Goal: Task Accomplishment & Management: Use online tool/utility

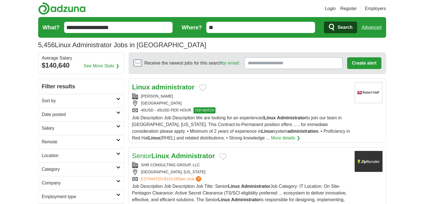
click at [171, 86] on strong "administrator" at bounding box center [173, 87] width 43 height 8
click at [59, 140] on h2 "Remote" at bounding box center [79, 141] width 74 height 7
click at [52, 155] on link "Remote jobs" at bounding box center [54, 155] width 25 height 5
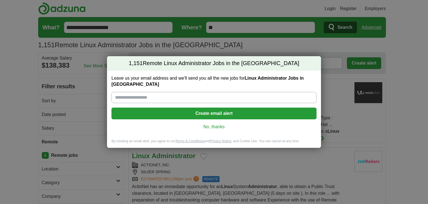
click at [218, 124] on link "No, thanks" at bounding box center [214, 127] width 196 height 6
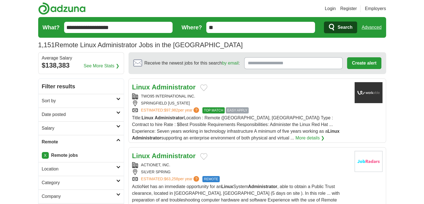
click at [173, 86] on strong "Administrator" at bounding box center [174, 87] width 44 height 8
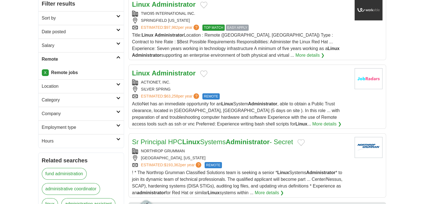
scroll to position [84, 0]
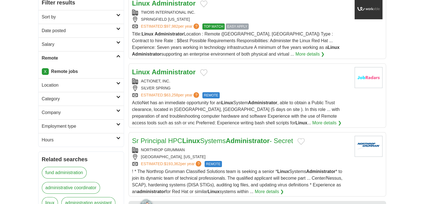
click at [76, 30] on h2 "Date posted" at bounding box center [79, 30] width 74 height 7
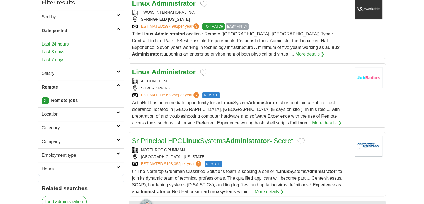
click at [55, 43] on link "Last 24 hours" at bounding box center [81, 44] width 79 height 7
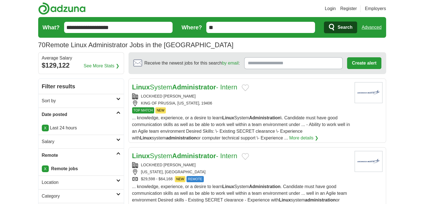
click at [330, 8] on link "Login" at bounding box center [330, 8] width 11 height 7
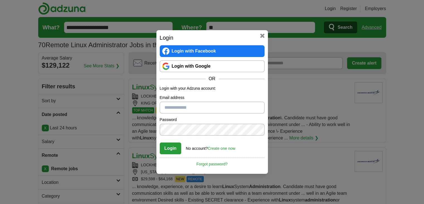
type input "**********"
click at [183, 64] on link "Login with Google" at bounding box center [212, 66] width 105 height 12
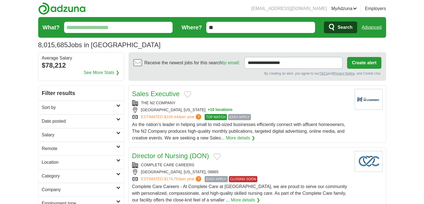
click at [90, 29] on input "What?" at bounding box center [118, 27] width 109 height 11
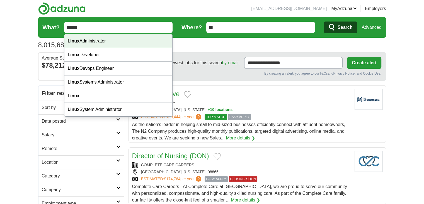
click at [79, 38] on div "Linux Administrator" at bounding box center [118, 41] width 108 height 14
type input "**********"
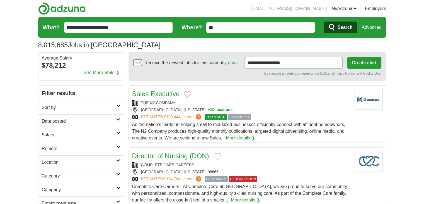
click at [61, 149] on h2 "Remote" at bounding box center [79, 148] width 74 height 7
click at [57, 161] on link "Remote jobs" at bounding box center [54, 161] width 25 height 5
click at [66, 125] on link "Date posted" at bounding box center [80, 121] width 85 height 14
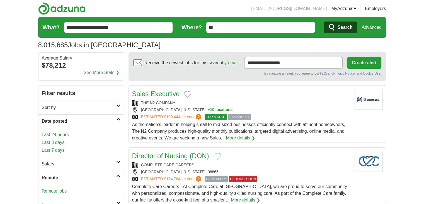
click at [56, 135] on link "Last 24 hours" at bounding box center [81, 134] width 79 height 7
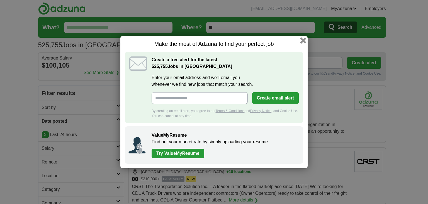
click at [304, 40] on button "button" at bounding box center [303, 40] width 6 height 6
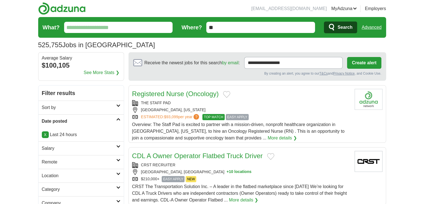
click at [95, 27] on input "What?" at bounding box center [118, 27] width 109 height 11
type input "*****"
click at [324, 21] on button "Search" at bounding box center [340, 27] width 33 height 12
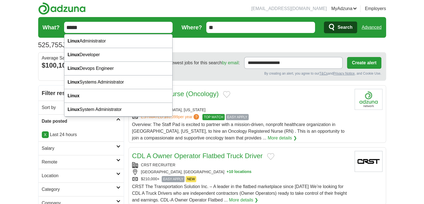
click at [63, 158] on h2 "Remote" at bounding box center [79, 161] width 74 height 7
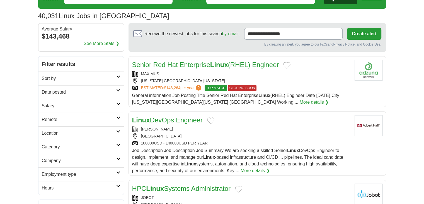
scroll to position [28, 0]
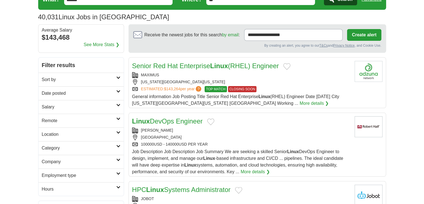
click at [75, 93] on h2 "Date posted" at bounding box center [79, 93] width 74 height 7
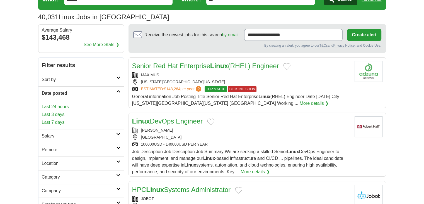
click at [54, 148] on h2 "Remote" at bounding box center [79, 149] width 74 height 7
click at [52, 161] on link "Remote jobs" at bounding box center [54, 162] width 25 height 5
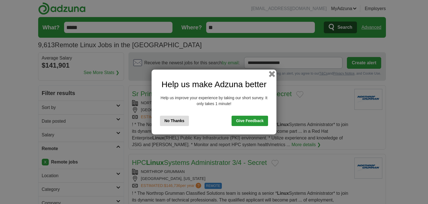
click at [271, 74] on button "button" at bounding box center [272, 74] width 6 height 6
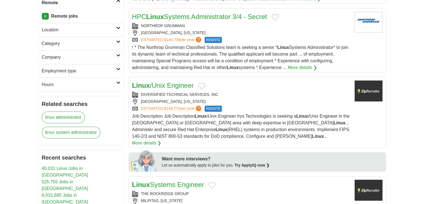
scroll to position [167, 0]
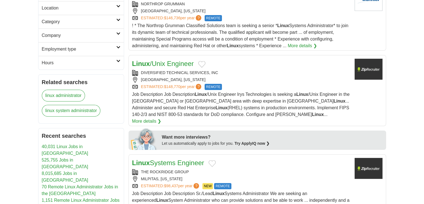
click at [172, 64] on link "Linux /Unix Engineer" at bounding box center [163, 64] width 62 height 8
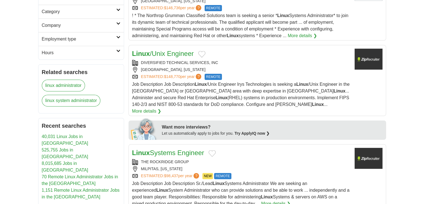
scroll to position [251, 0]
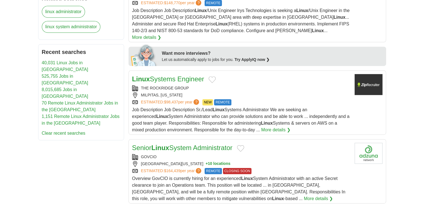
click at [178, 75] on link "Linux Systems Engineer" at bounding box center [168, 79] width 72 height 8
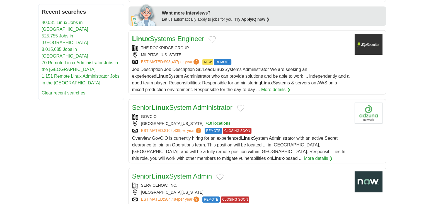
scroll to position [335, 0]
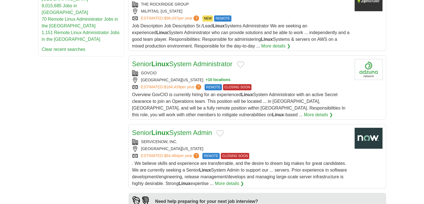
click at [173, 60] on link "Senior Linux System Administrator" at bounding box center [182, 64] width 100 height 8
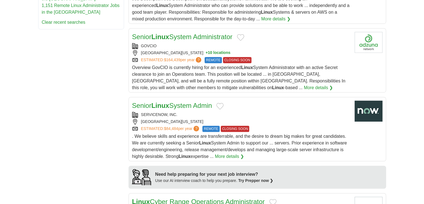
scroll to position [363, 0]
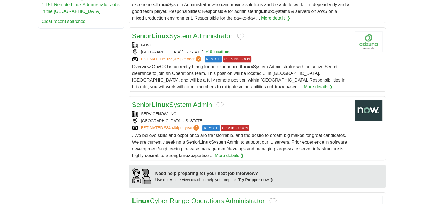
click at [178, 101] on link "Senior Linux System Admin" at bounding box center [172, 105] width 80 height 8
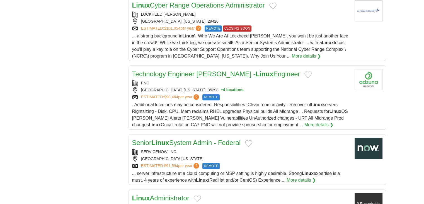
scroll to position [641, 0]
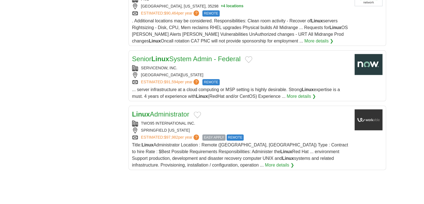
click at [173, 55] on link "Senior Linux System Admin - Federal" at bounding box center [186, 59] width 108 height 8
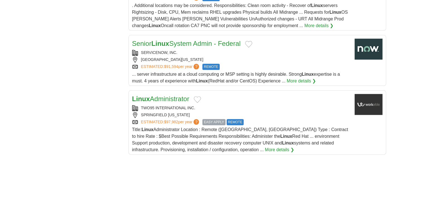
scroll to position [697, 0]
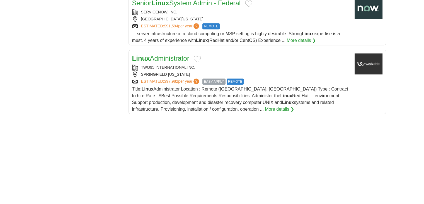
click at [164, 54] on link "Linux Administrator" at bounding box center [160, 58] width 57 height 8
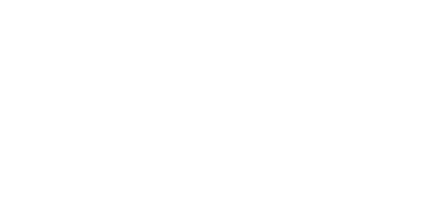
scroll to position [1060, 0]
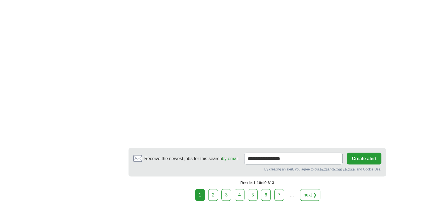
click at [215, 189] on link "2" at bounding box center [213, 195] width 10 height 12
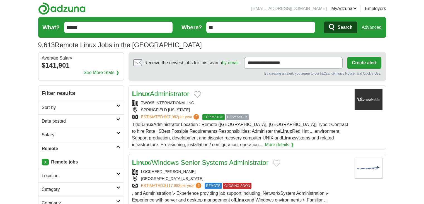
click at [164, 95] on link "Linux Administrator" at bounding box center [160, 94] width 57 height 8
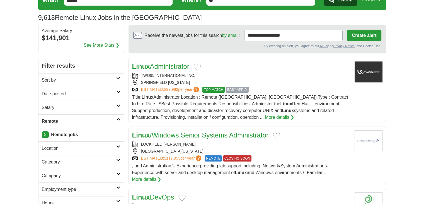
scroll to position [56, 0]
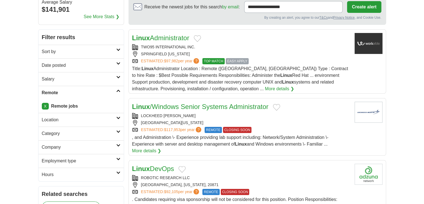
click at [175, 105] on link "Linux /Windows Senior Systems Administrator" at bounding box center [200, 107] width 136 height 8
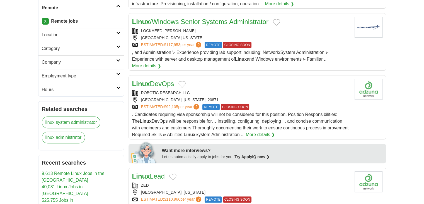
scroll to position [139, 0]
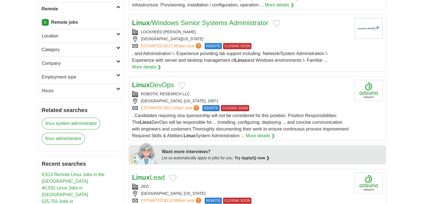
click at [206, 21] on link "Linux /Windows Senior Systems Administrator" at bounding box center [200, 23] width 136 height 8
click at [158, 85] on link "Linux DevOps" at bounding box center [153, 85] width 42 height 8
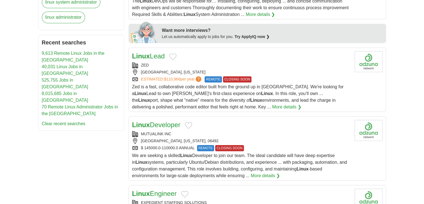
scroll to position [335, 0]
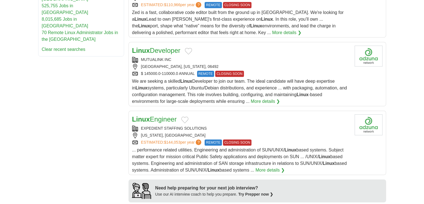
click at [161, 50] on link "Linux Developer" at bounding box center [156, 51] width 48 height 8
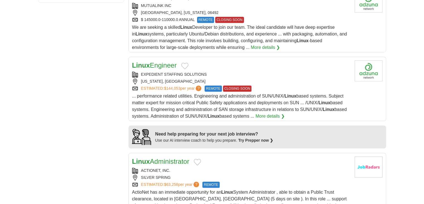
scroll to position [446, 0]
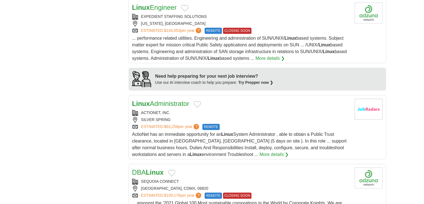
click at [177, 103] on link "Linux Administrator" at bounding box center [160, 104] width 57 height 8
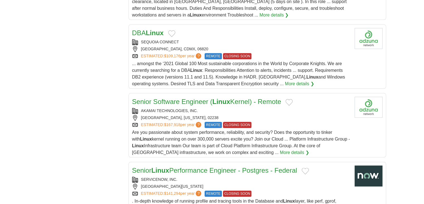
scroll to position [586, 0]
click at [157, 29] on strong "Linux" at bounding box center [155, 33] width 18 height 8
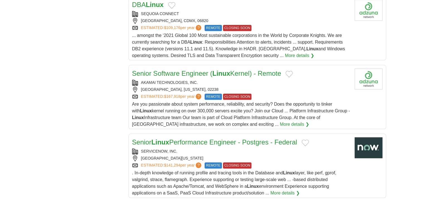
scroll to position [669, 0]
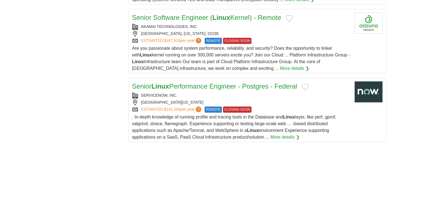
click at [170, 15] on link "Senior Software Engineer ( Linux Kernel) - Remote" at bounding box center [206, 18] width 149 height 8
click at [187, 86] on link "Senior Linux Performance Engineer - Postgres - Federal" at bounding box center [214, 86] width 165 height 8
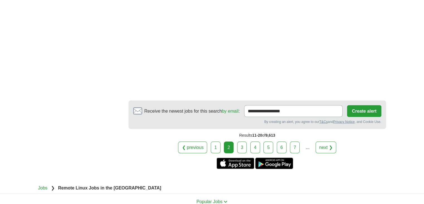
scroll to position [1004, 0]
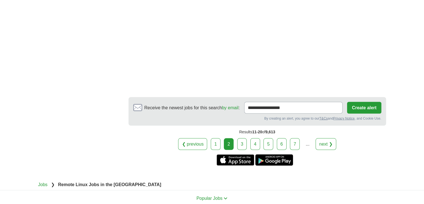
click at [239, 142] on link "3" at bounding box center [242, 144] width 10 height 12
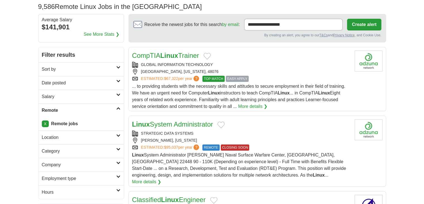
scroll to position [112, 0]
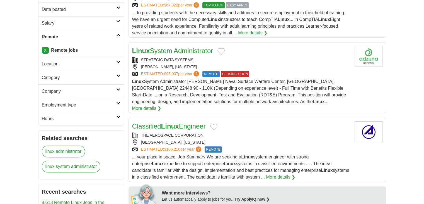
click at [175, 50] on link "Linux System Administrator" at bounding box center [172, 51] width 81 height 8
click at [188, 52] on link "Linux System Administrator" at bounding box center [172, 51] width 81 height 8
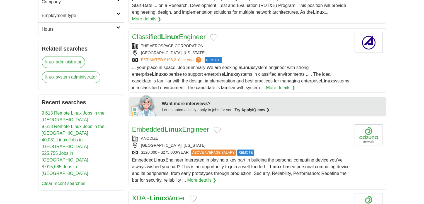
scroll to position [251, 0]
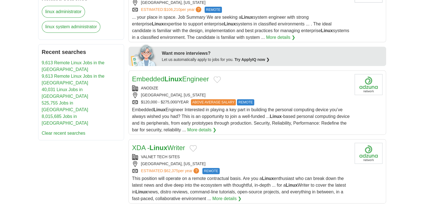
click at [174, 75] on strong "Linux" at bounding box center [174, 79] width 18 height 8
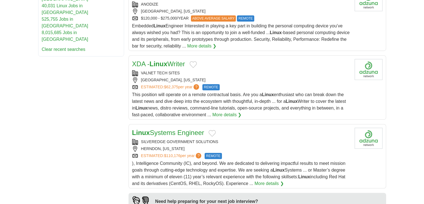
scroll to position [390, 0]
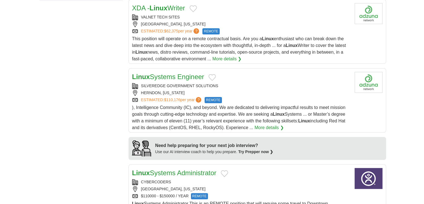
click at [180, 73] on link "Linux Systems Engineer" at bounding box center [168, 77] width 72 height 8
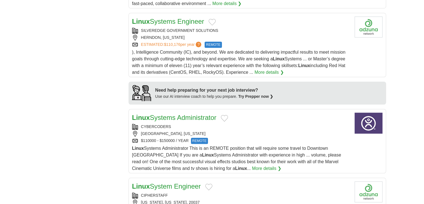
scroll to position [446, 0]
click at [171, 113] on link "Linux Systems Administrator" at bounding box center [174, 117] width 85 height 8
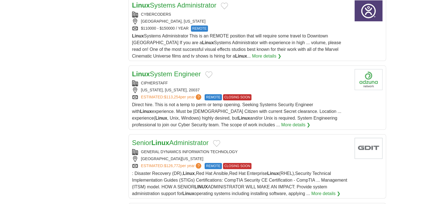
click at [175, 70] on link "Linux System Engineer" at bounding box center [166, 74] width 69 height 8
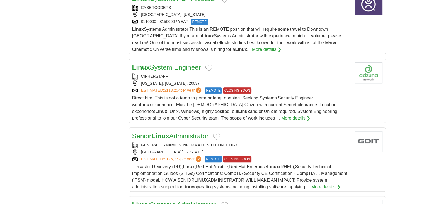
scroll to position [614, 0]
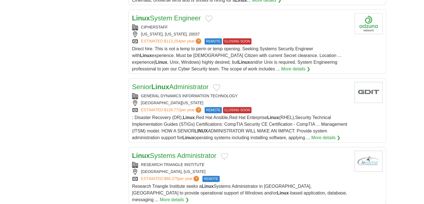
click at [169, 83] on strong "Linux" at bounding box center [160, 87] width 18 height 8
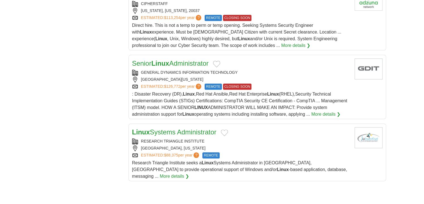
scroll to position [669, 0]
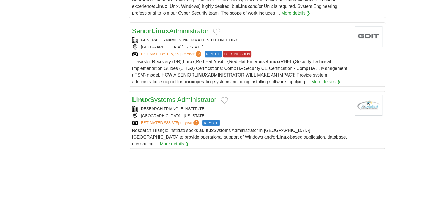
click at [167, 96] on link "Linux Systems Administrator" at bounding box center [174, 100] width 85 height 8
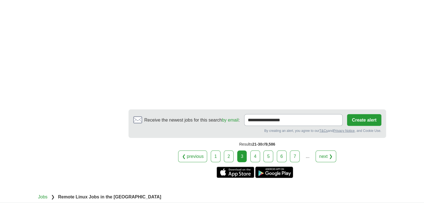
scroll to position [1060, 0]
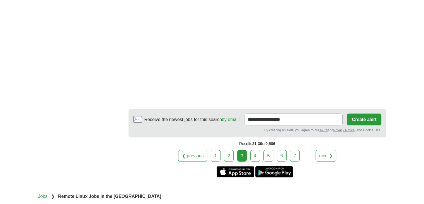
click at [254, 149] on link "4" at bounding box center [255, 155] width 10 height 12
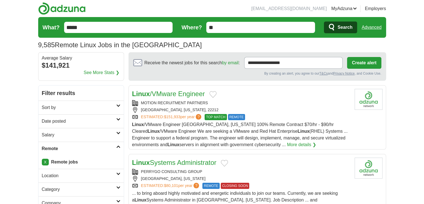
click at [173, 94] on link "Linux /VMware Engineer" at bounding box center [168, 94] width 73 height 8
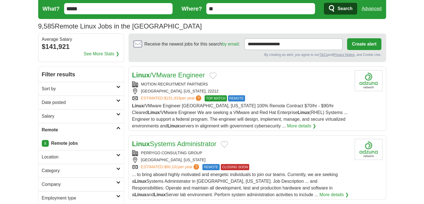
scroll to position [28, 0]
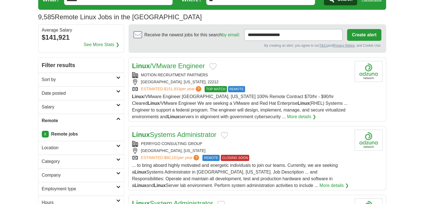
click at [77, 91] on h2 "Date posted" at bounding box center [79, 93] width 74 height 7
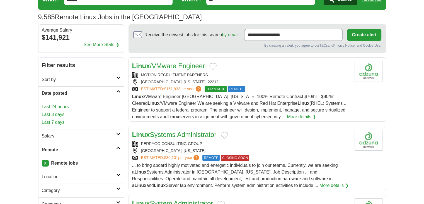
click at [56, 104] on link "Last 24 hours" at bounding box center [81, 106] width 79 height 7
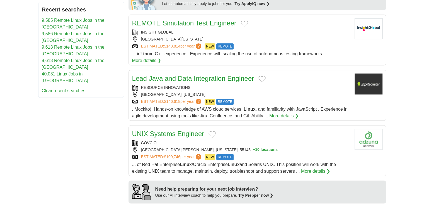
scroll to position [363, 0]
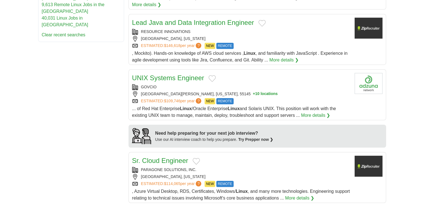
click at [171, 74] on link "UNIX Systems Engineer" at bounding box center [168, 78] width 72 height 8
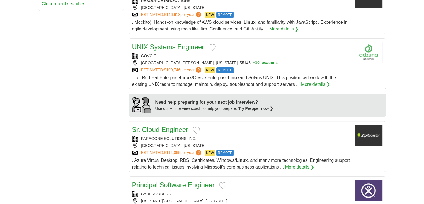
scroll to position [446, 0]
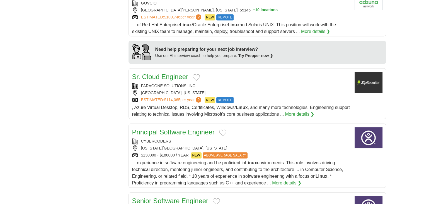
click at [162, 73] on link "Sr. Cloud Engineer" at bounding box center [160, 77] width 56 height 8
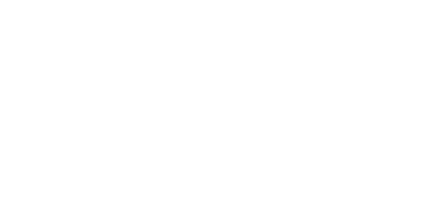
scroll to position [1004, 0]
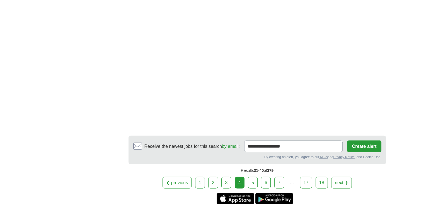
click at [252, 176] on link "5" at bounding box center [253, 182] width 10 height 12
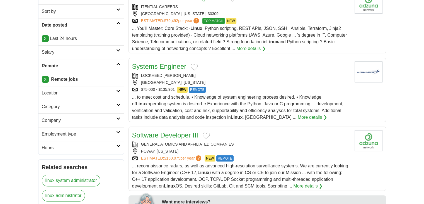
scroll to position [139, 0]
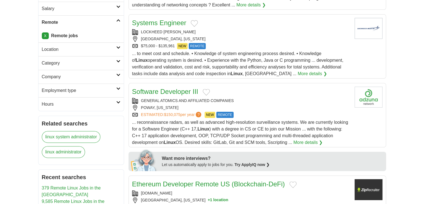
click at [158, 23] on link "Systems Engineer" at bounding box center [159, 23] width 54 height 8
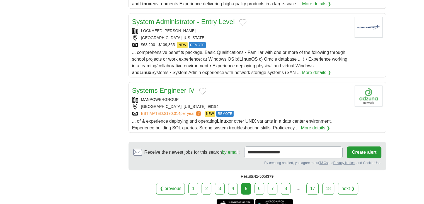
scroll to position [586, 0]
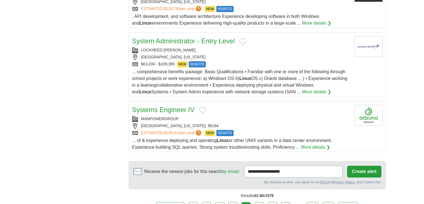
click at [199, 45] on link "System Administrator - Entry Level" at bounding box center [183, 41] width 103 height 8
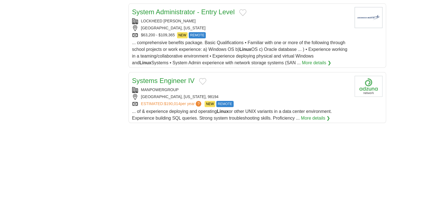
scroll to position [614, 0]
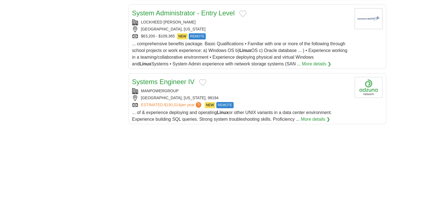
click at [171, 85] on link "Systems Engineer IV" at bounding box center [163, 82] width 62 height 8
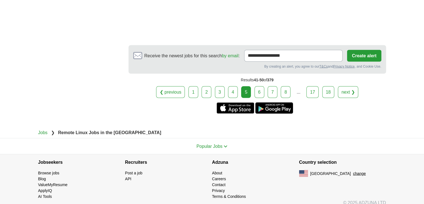
scroll to position [1004, 0]
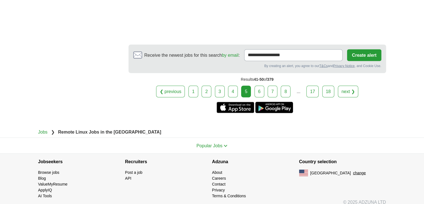
click at [259, 94] on link "6" at bounding box center [260, 91] width 10 height 12
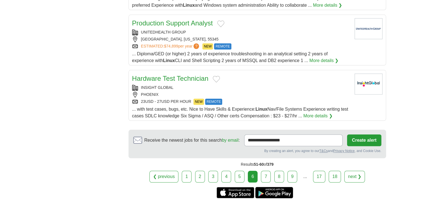
scroll to position [641, 0]
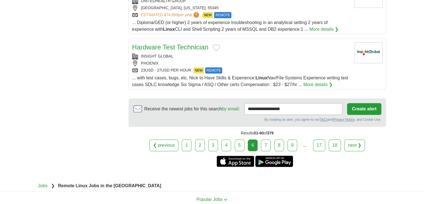
click at [266, 141] on link "7" at bounding box center [266, 145] width 10 height 12
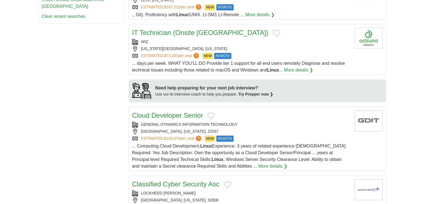
scroll to position [446, 0]
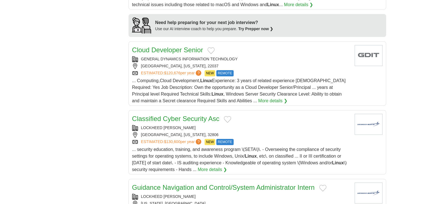
click at [173, 47] on link "Cloud Developer Senior" at bounding box center [167, 50] width 71 height 8
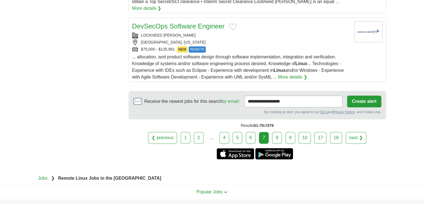
scroll to position [669, 0]
click at [273, 131] on link "8" at bounding box center [277, 137] width 10 height 12
